Goal: Find specific page/section: Find specific page/section

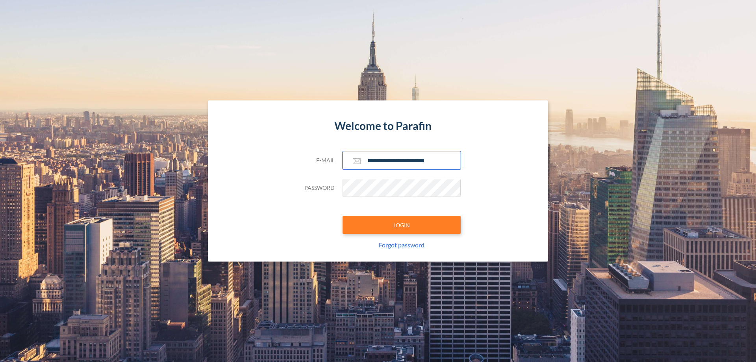
type input "**********"
click at [401, 225] on button "LOGIN" at bounding box center [401, 225] width 118 height 18
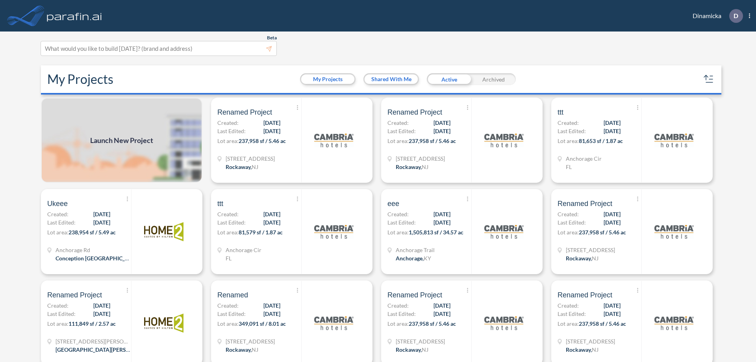
scroll to position [2, 0]
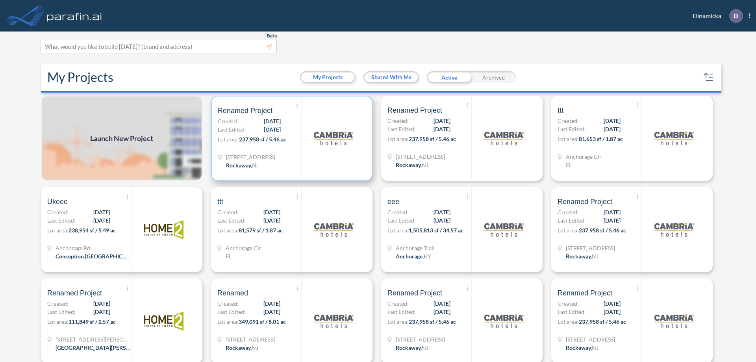
click at [290, 138] on p "Lot area: 237,958 sf / 5.46 ac" at bounding box center [259, 140] width 83 height 11
